Goal: Information Seeking & Learning: Learn about a topic

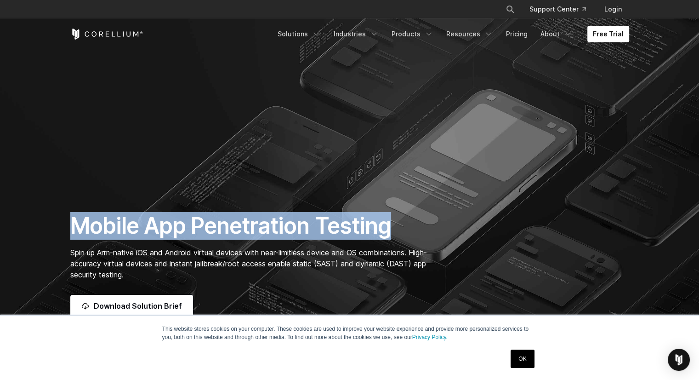
drag, startPoint x: 74, startPoint y: 229, endPoint x: 408, endPoint y: 230, distance: 334.3
click at [408, 230] on h1 "Mobile App Penetration Testing" at bounding box center [253, 226] width 367 height 28
copy h1 "Mobile App Penetration Testing"
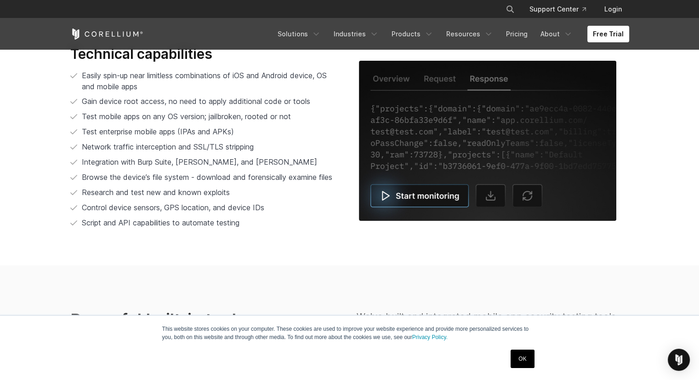
scroll to position [2035, 0]
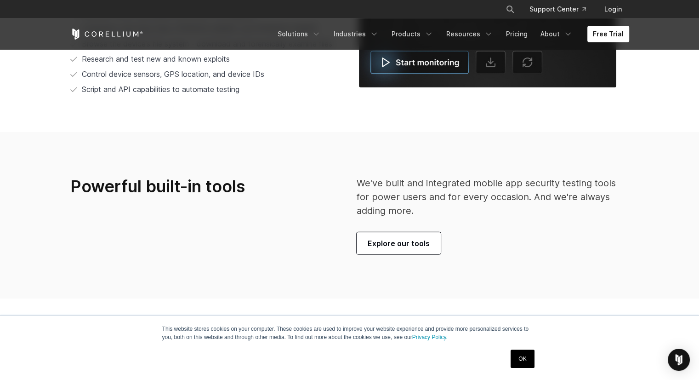
click at [435, 56] on img at bounding box center [488, 7] width 258 height 160
click at [495, 64] on img at bounding box center [488, 7] width 258 height 160
click at [524, 63] on img at bounding box center [488, 7] width 258 height 160
click at [610, 34] on link "Free Trial" at bounding box center [609, 34] width 42 height 17
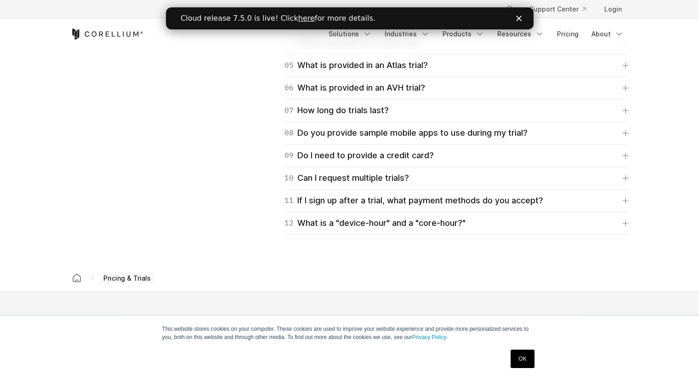
scroll to position [1421, 0]
click at [420, 172] on link "10 Can I request multiple trials?" at bounding box center [457, 178] width 344 height 13
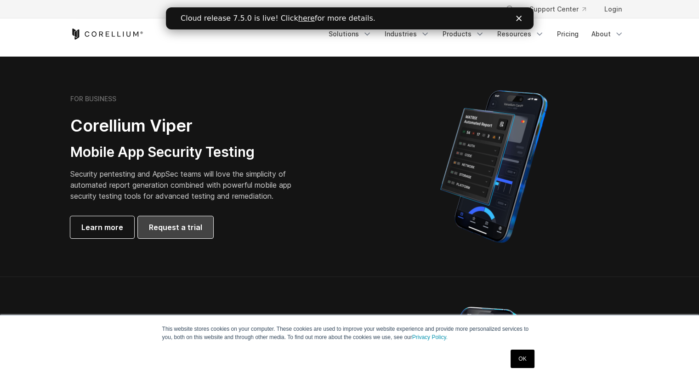
scroll to position [192, 0]
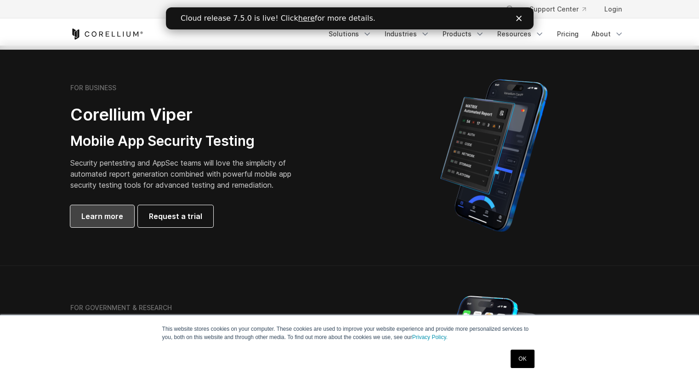
click at [102, 218] on span "Learn more" at bounding box center [102, 216] width 42 height 11
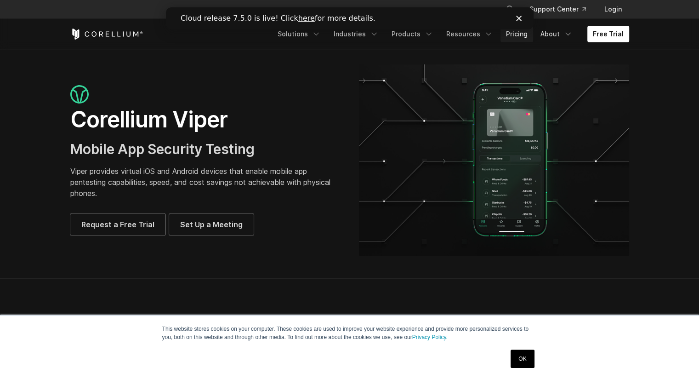
click at [522, 35] on link "Pricing" at bounding box center [517, 34] width 33 height 17
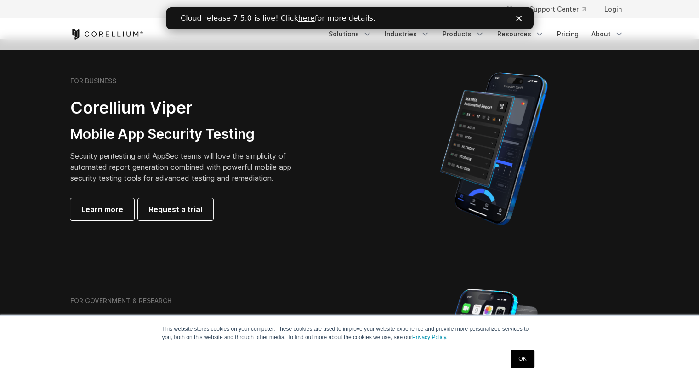
scroll to position [193, 0]
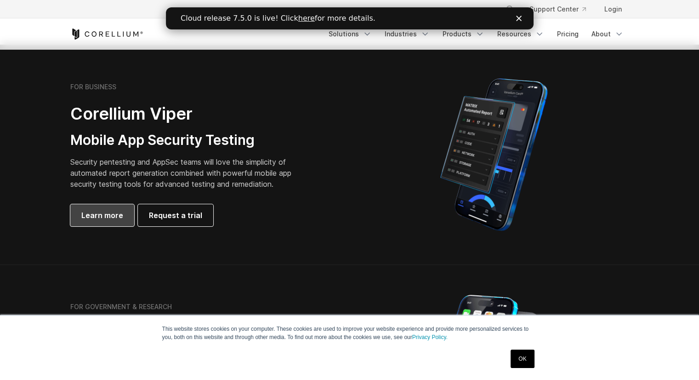
click at [105, 217] on span "Learn more" at bounding box center [102, 215] width 42 height 11
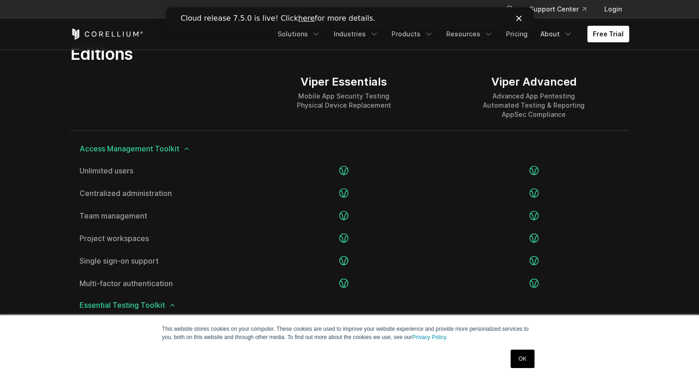
scroll to position [1164, 0]
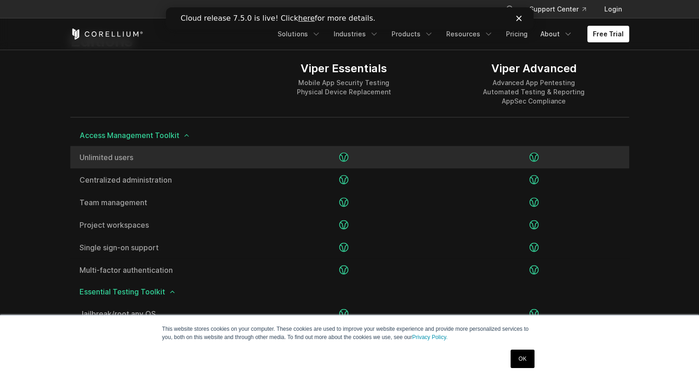
click at [296, 158] on div at bounding box center [344, 157] width 190 height 23
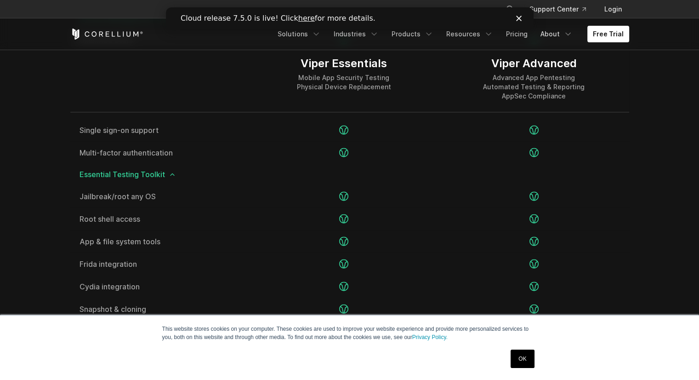
scroll to position [1283, 0]
click at [169, 173] on icon at bounding box center [172, 172] width 7 height 7
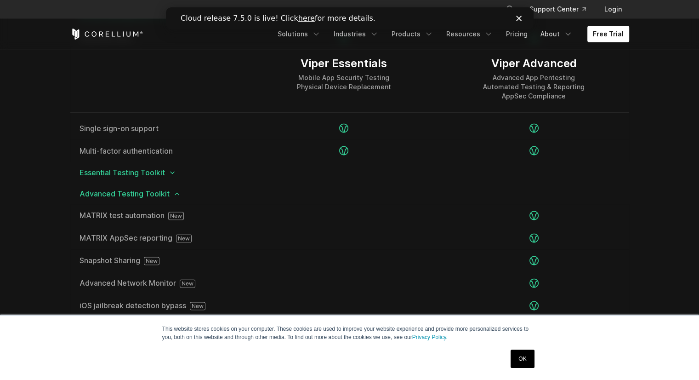
click at [174, 192] on icon at bounding box center [176, 193] width 7 height 7
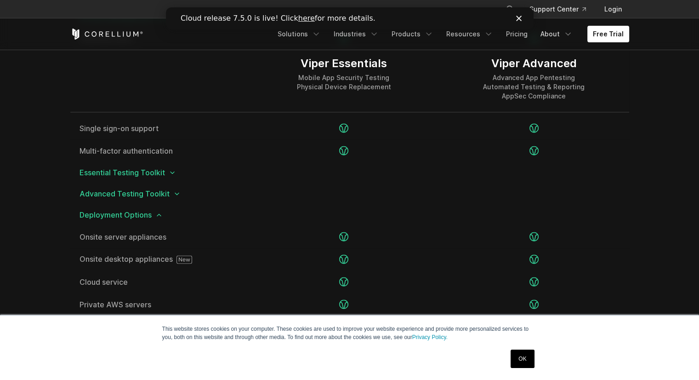
click at [156, 214] on icon at bounding box center [158, 214] width 7 height 7
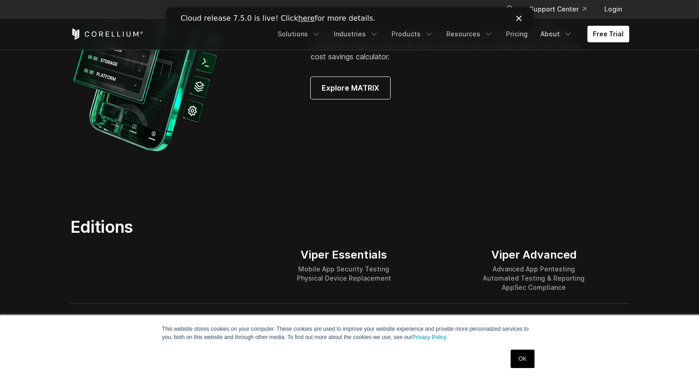
scroll to position [659, 0]
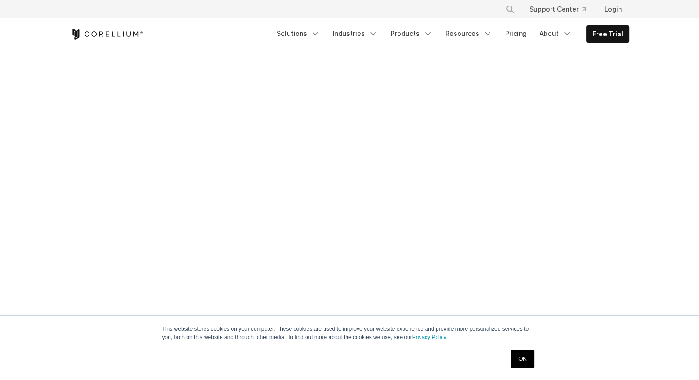
scroll to position [368, 0]
click at [79, 113] on div at bounding box center [350, 76] width 578 height 598
click at [619, 108] on div at bounding box center [350, 76] width 578 height 598
click at [620, 107] on div at bounding box center [350, 76] width 578 height 598
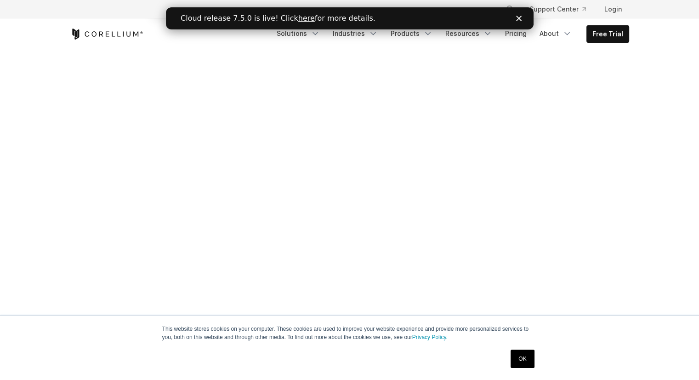
scroll to position [0, 0]
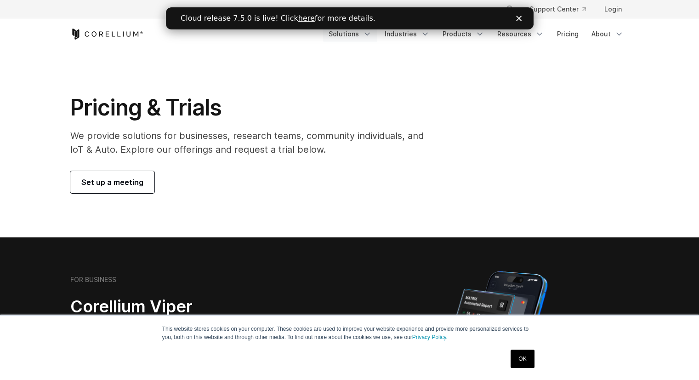
click at [368, 35] on icon "Navigation Menu" at bounding box center [367, 33] width 9 height 9
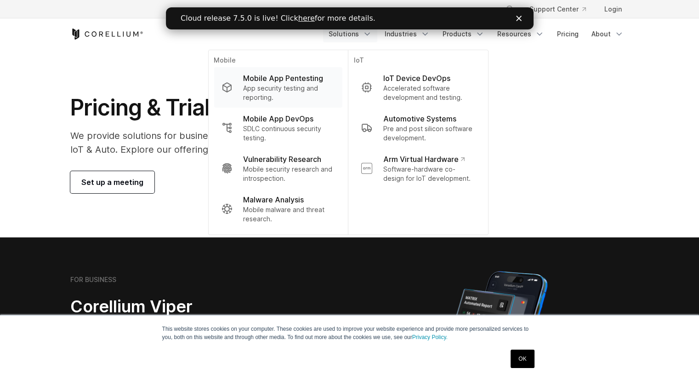
click at [290, 81] on p "Mobile App Pentesting" at bounding box center [283, 78] width 80 height 11
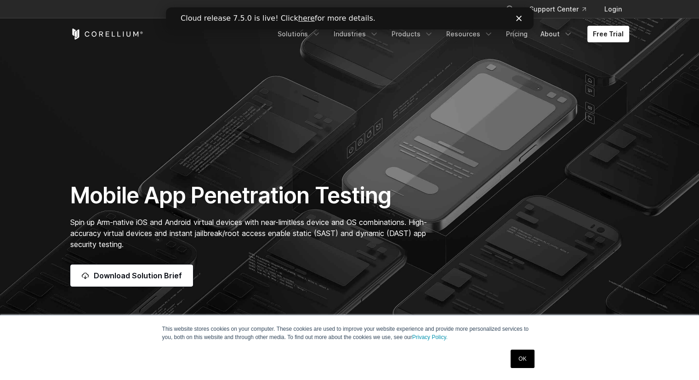
scroll to position [46, 0]
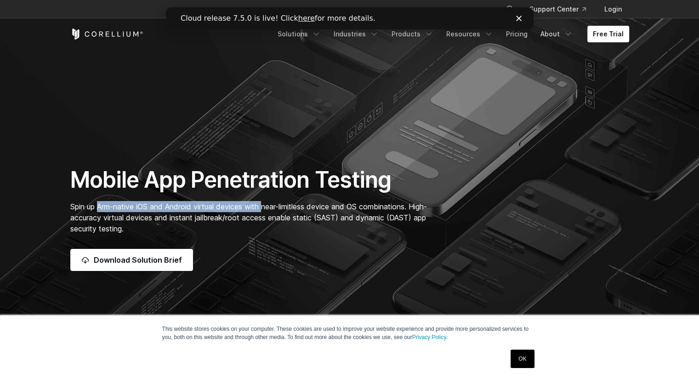
drag, startPoint x: 98, startPoint y: 203, endPoint x: 267, endPoint y: 203, distance: 168.8
click at [267, 203] on span "Spin up Arm-native iOS and Android virtual devices with near-limitless device a…" at bounding box center [248, 217] width 357 height 31
click at [281, 205] on span "Spin up Arm-native iOS and Android virtual devices with near-limitless device a…" at bounding box center [248, 217] width 357 height 31
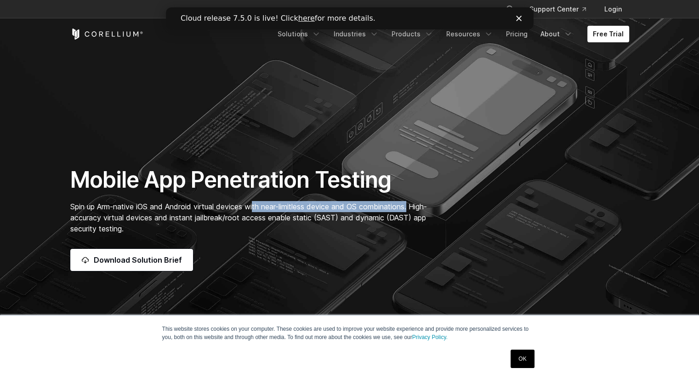
drag, startPoint x: 258, startPoint y: 206, endPoint x: 453, endPoint y: 206, distance: 195.9
click at [453, 206] on div "Mobile App Penetration Testing Spin up Arm-native iOS and Android virtual devic…" at bounding box center [350, 218] width 578 height 105
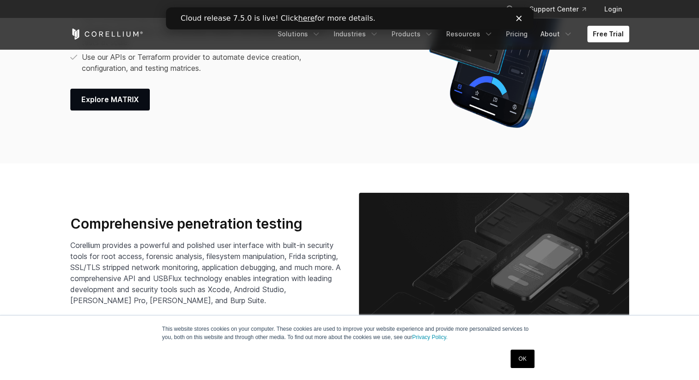
scroll to position [1426, 0]
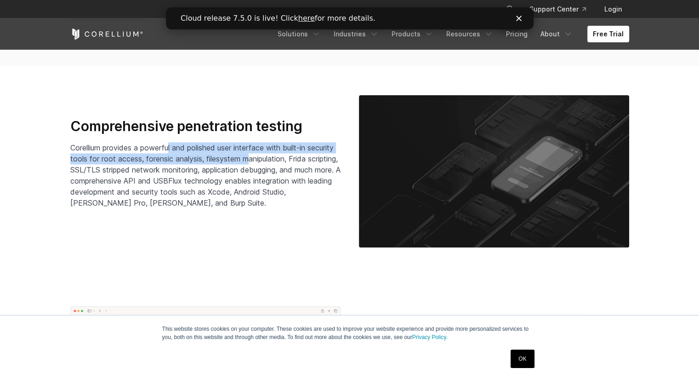
drag, startPoint x: 179, startPoint y: 144, endPoint x: 281, endPoint y: 157, distance: 103.4
click at [281, 157] on span "Corellium provides a powerful and polished user interface with built-in securit…" at bounding box center [205, 175] width 270 height 64
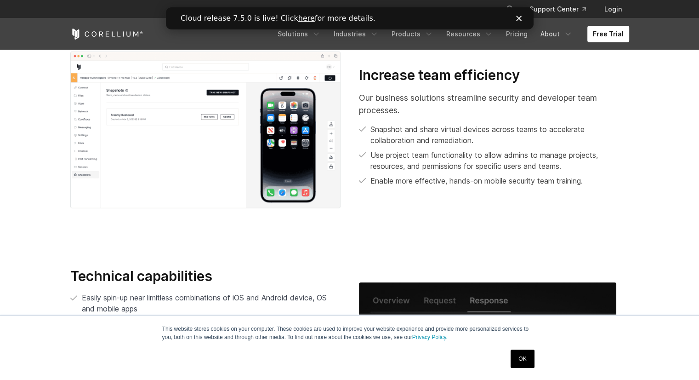
scroll to position [1701, 0]
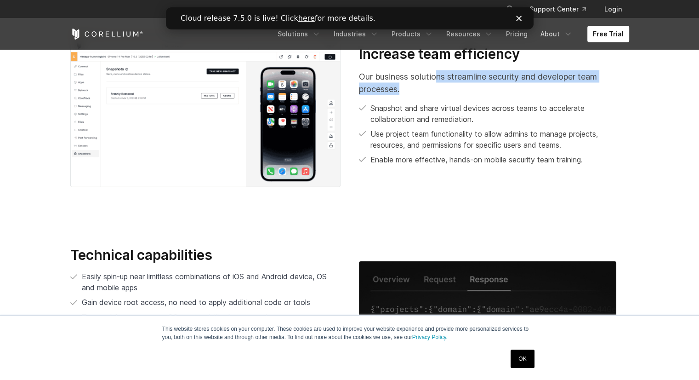
drag, startPoint x: 508, startPoint y: 75, endPoint x: 607, endPoint y: 88, distance: 99.2
click at [609, 88] on p "Our business solutions streamline security and developer team processes." at bounding box center [494, 82] width 270 height 25
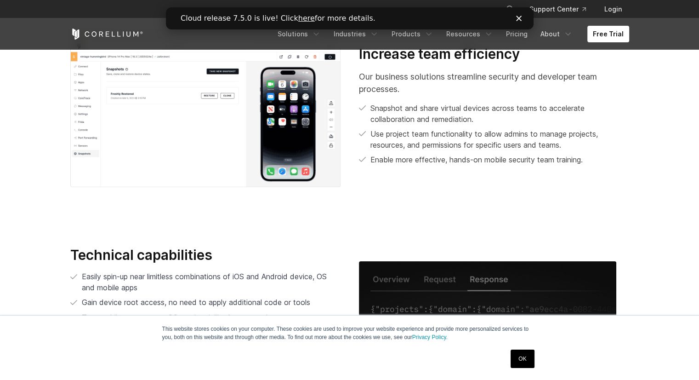
click at [401, 120] on p "Snapshot and share virtual devices across teams to accelerate collaboration and…" at bounding box center [500, 113] width 259 height 22
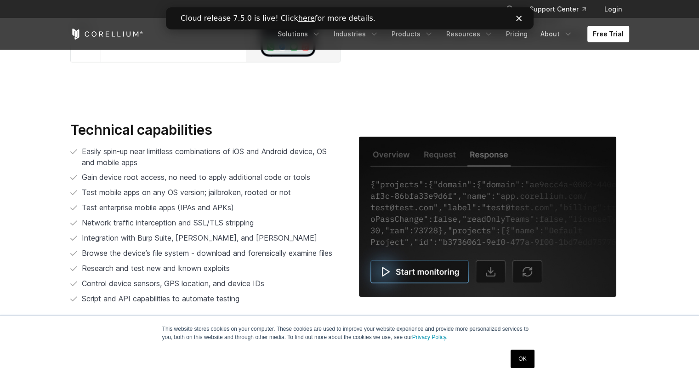
scroll to position [1839, 0]
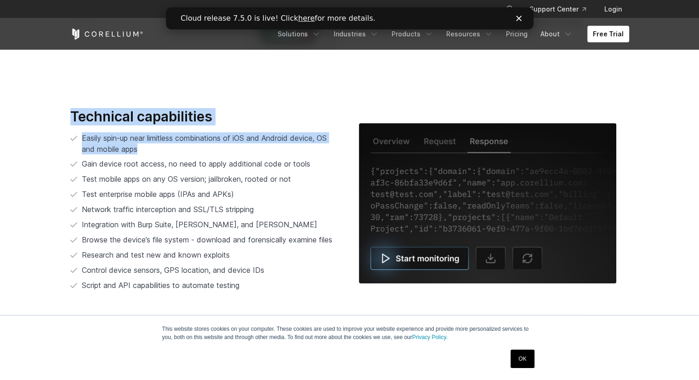
drag, startPoint x: 73, startPoint y: 115, endPoint x: 183, endPoint y: 151, distance: 115.2
click at [183, 151] on div "Technical capabilities Easily spin-up near limitless combinations of iOS and An…" at bounding box center [205, 199] width 270 height 183
click at [183, 151] on p "Easily spin-up near limitless combinations of iOS and Android device, OS and mo…" at bounding box center [211, 143] width 259 height 22
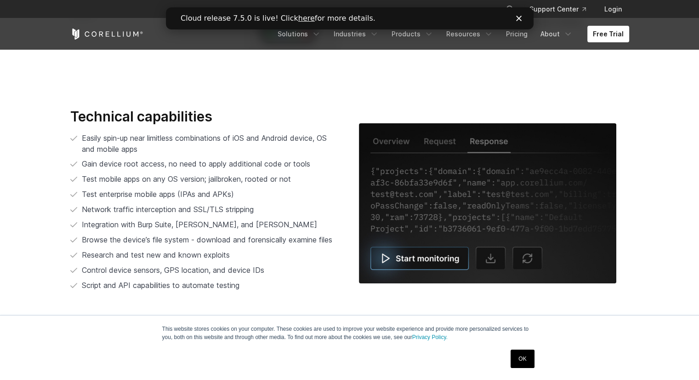
click at [183, 151] on p "Easily spin-up near limitless combinations of iOS and Android device, OS and mo…" at bounding box center [211, 143] width 259 height 22
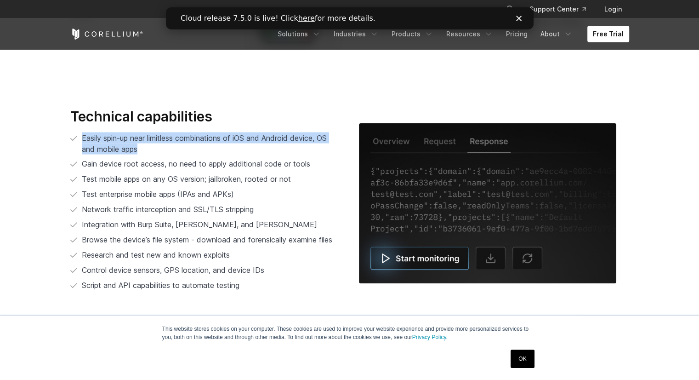
click at [183, 151] on p "Easily spin-up near limitless combinations of iOS and Android device, OS and mo…" at bounding box center [211, 143] width 259 height 22
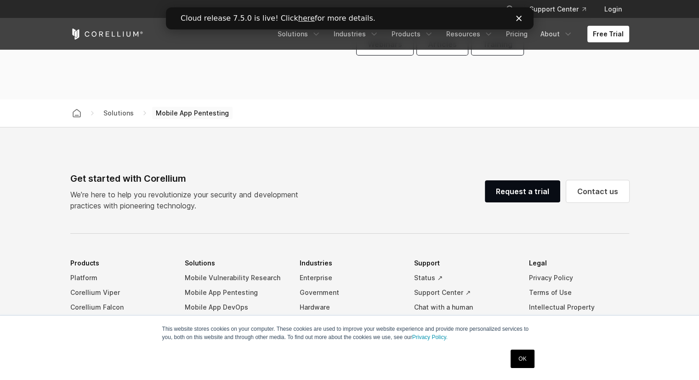
scroll to position [2621, 0]
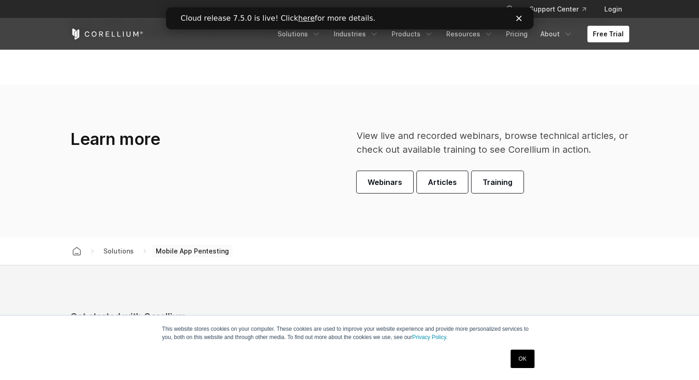
drag, startPoint x: 419, startPoint y: 138, endPoint x: 580, endPoint y: 157, distance: 162.0
click at [580, 157] on div "View live and recorded webinars, browse technical articles, or check out availa…" at bounding box center [494, 161] width 289 height 64
click at [590, 150] on p "View live and recorded webinars, browse technical articles, or check out availa…" at bounding box center [493, 143] width 273 height 28
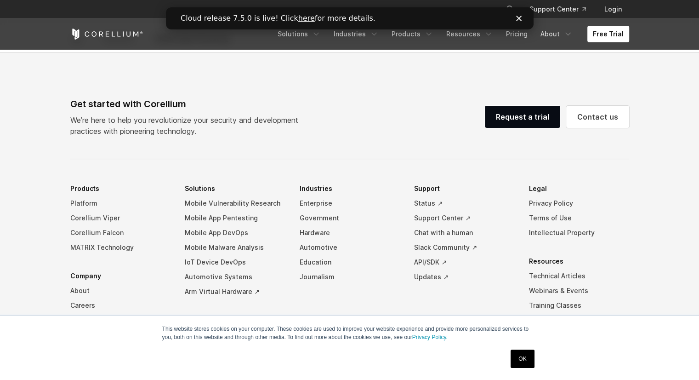
scroll to position [2759, 0]
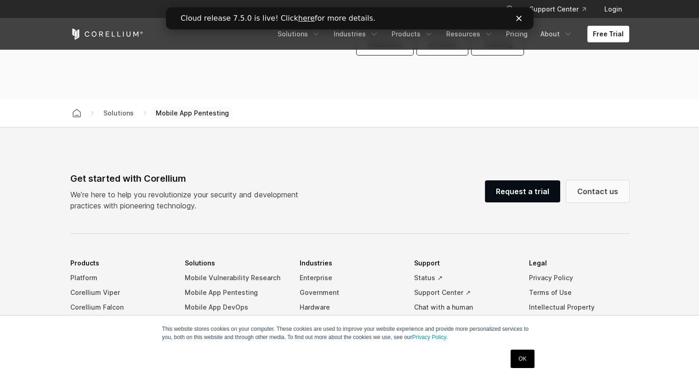
click at [607, 194] on link "Contact us" at bounding box center [598, 191] width 63 height 22
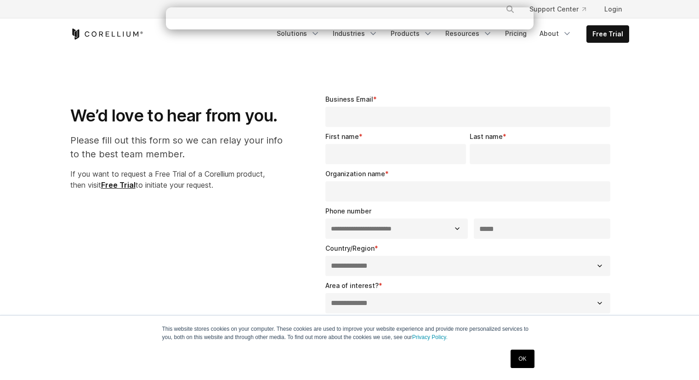
select select "**"
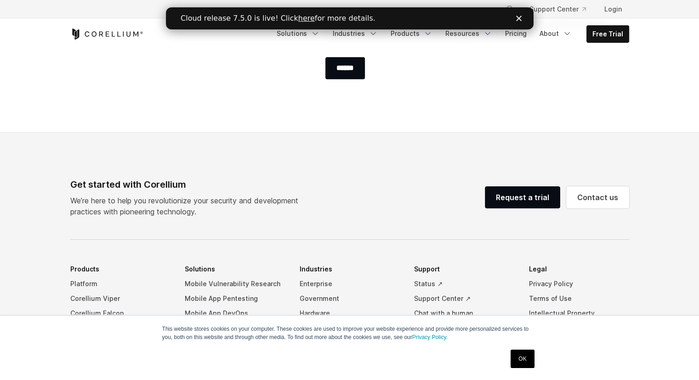
scroll to position [598, 0]
